Goal: Transaction & Acquisition: Purchase product/service

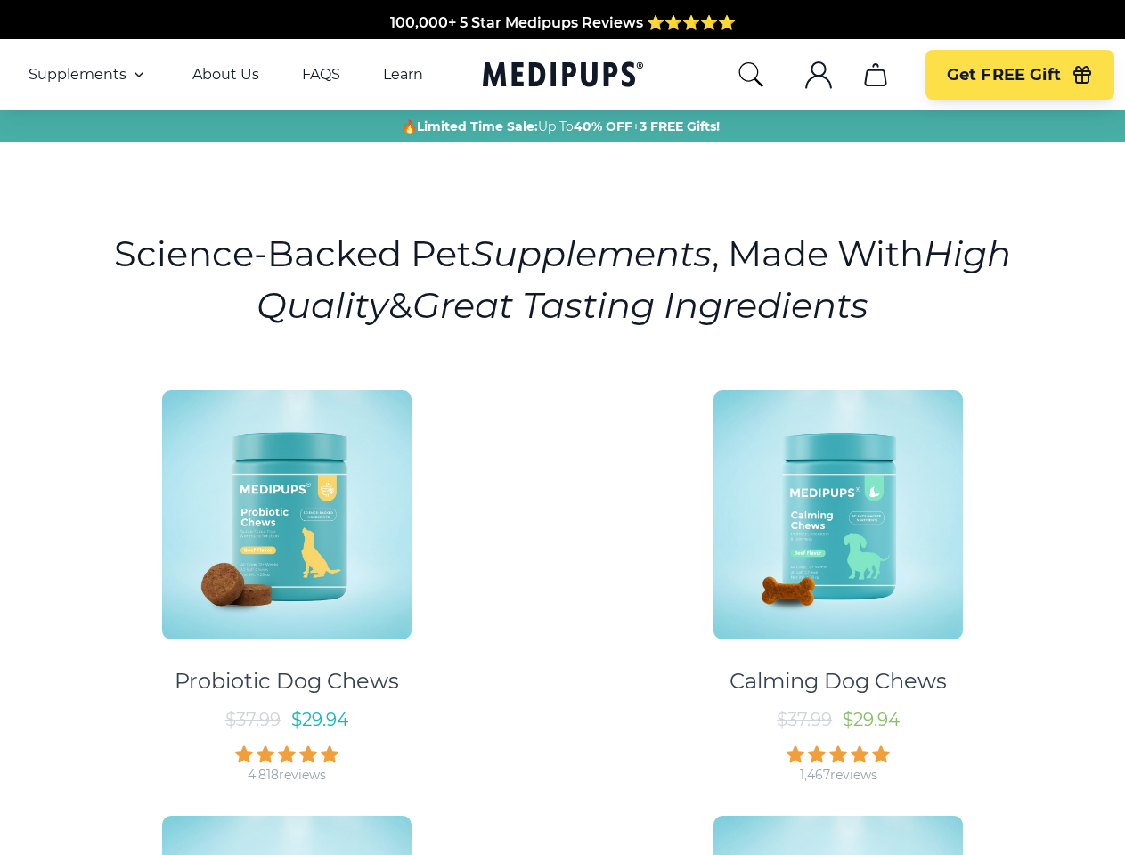
click at [562, 427] on div "Probiotic Dog Chews $ 37.99 $ 29.94 4,818 reviews Calming Dog Chews $ 37.99 $ 2…" at bounding box center [562, 791] width 1103 height 835
click at [88, 75] on span "Supplements" at bounding box center [77, 75] width 98 height 18
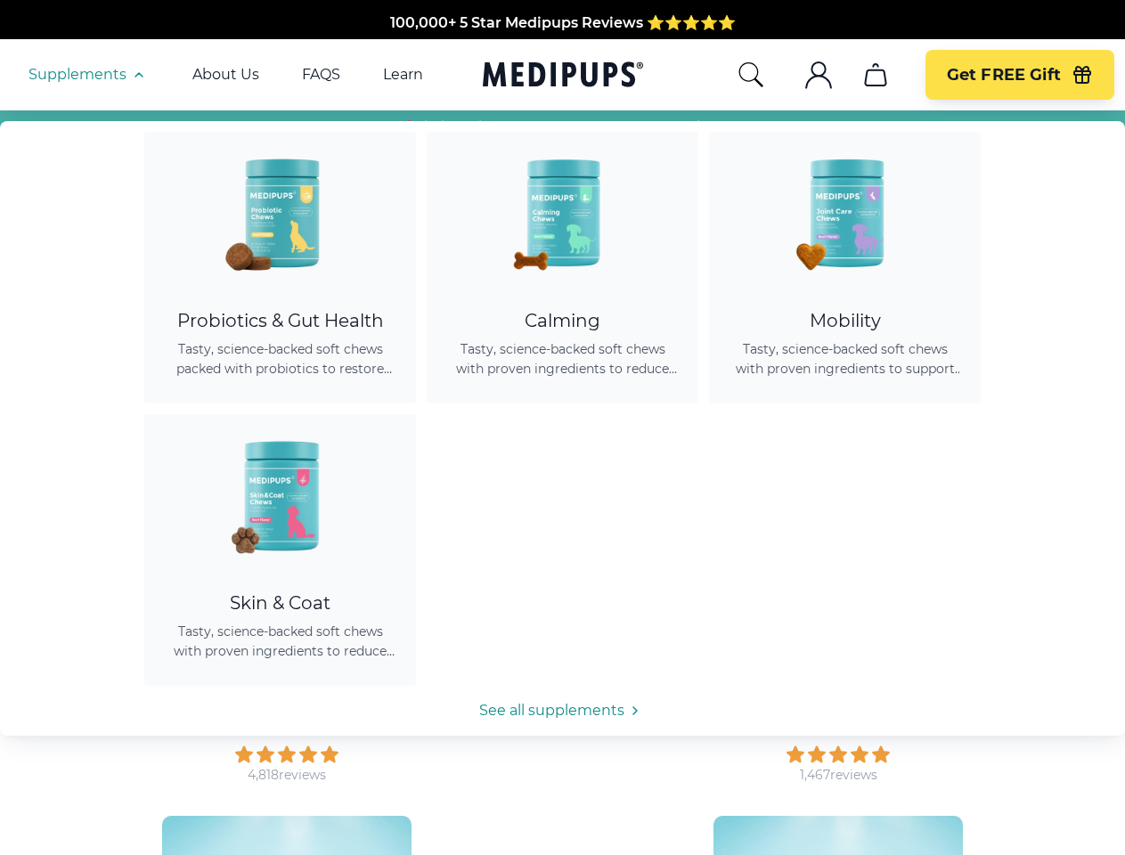
click at [137, 75] on icon "button" at bounding box center [138, 74] width 21 height 21
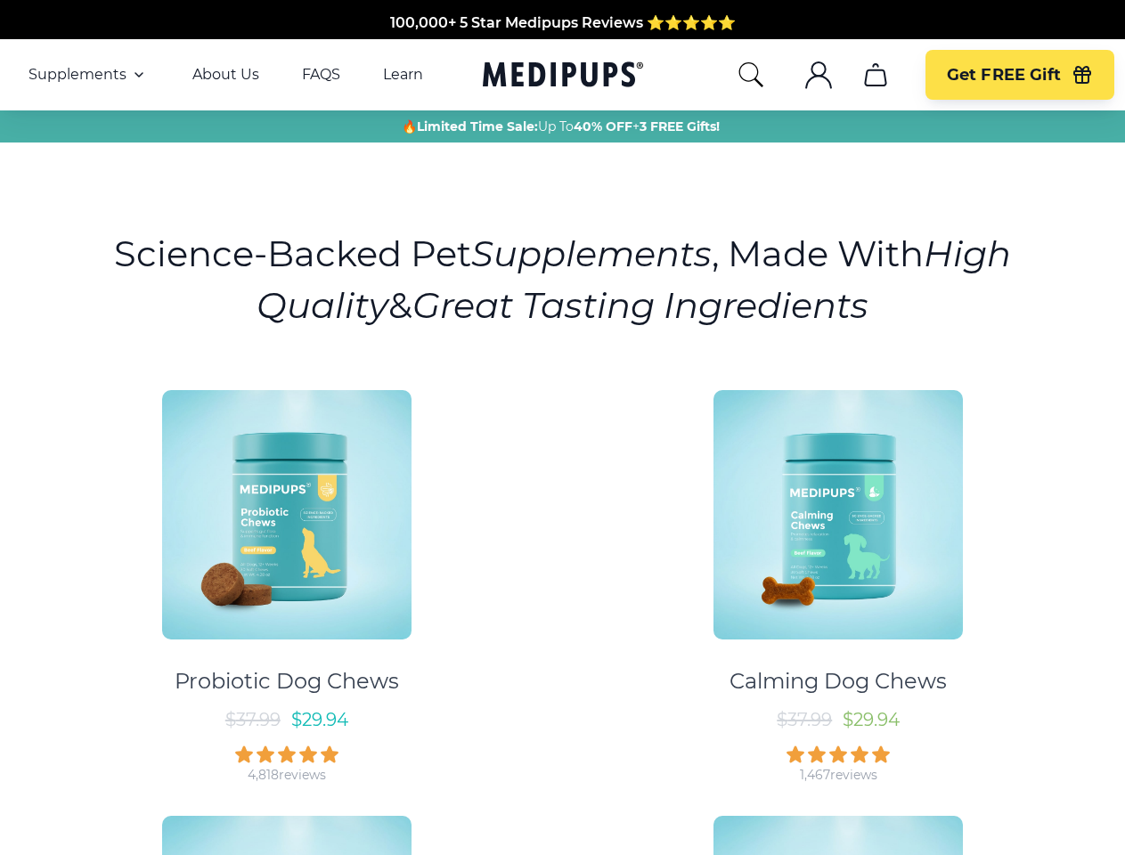
click at [750, 75] on icon "search" at bounding box center [750, 75] width 28 height 28
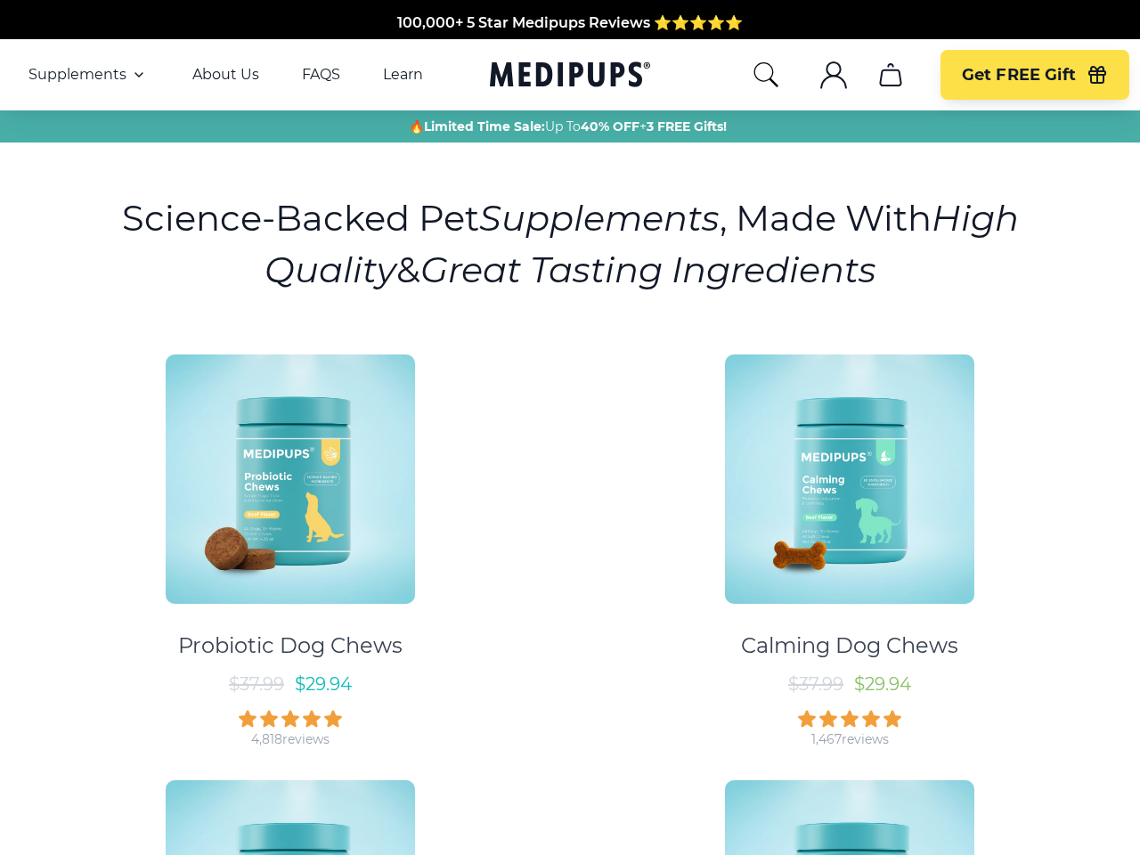
click at [819, 75] on icon ".cls-1{fill:none;stroke:currentColor;stroke-miterlimit:10;stroke-width:1.5px;}" at bounding box center [833, 75] width 28 height 28
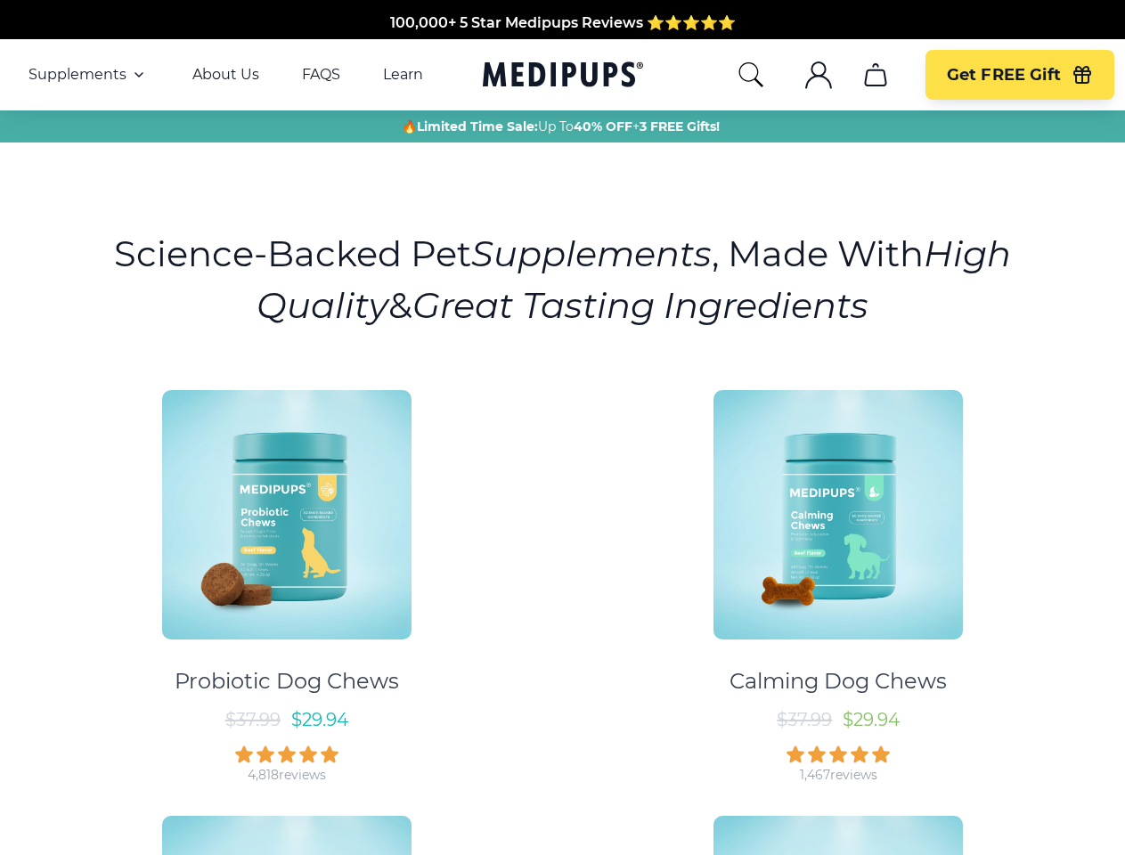
click at [874, 75] on icon "cart" at bounding box center [875, 75] width 28 height 28
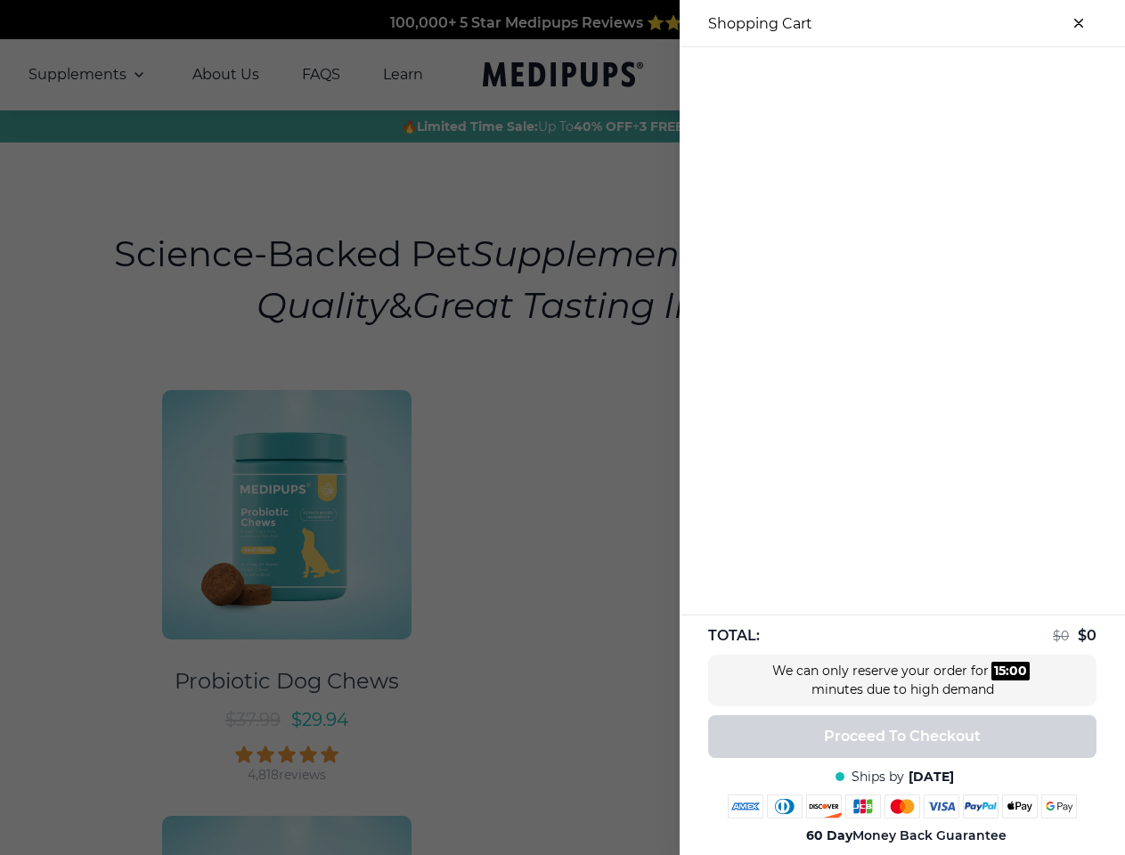
click at [874, 75] on div at bounding box center [901, 61] width 445 height 29
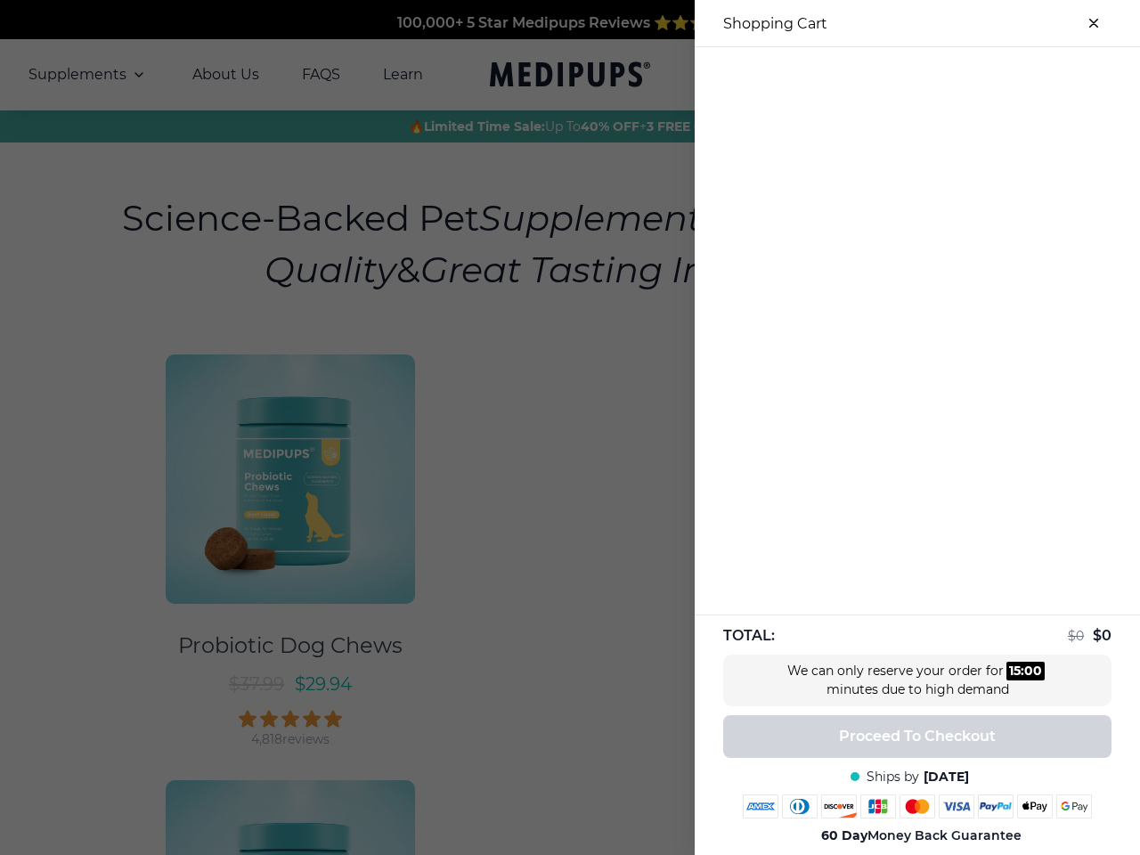
click at [1019, 75] on div at bounding box center [917, 61] width 445 height 29
